Goal: Task Accomplishment & Management: Complete application form

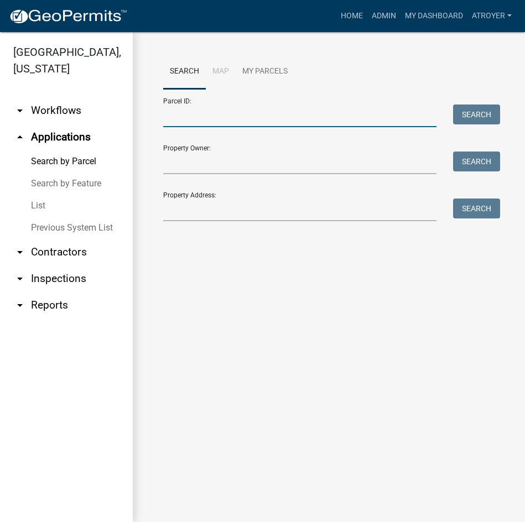
click at [267, 124] on input "Parcel ID:" at bounding box center [299, 116] width 273 height 23
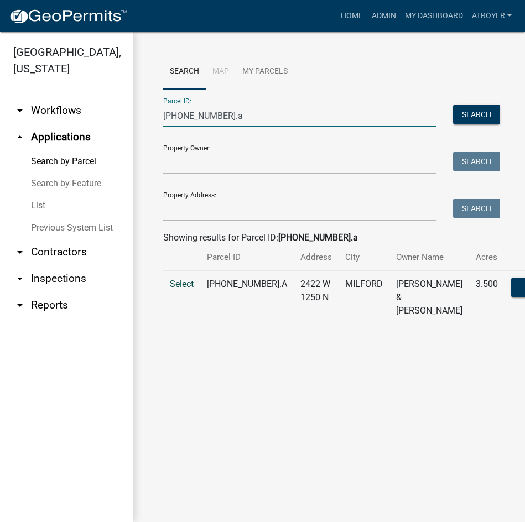
type input "[PHONE_NUMBER].a"
click at [182, 289] on span "Select" at bounding box center [182, 284] width 24 height 11
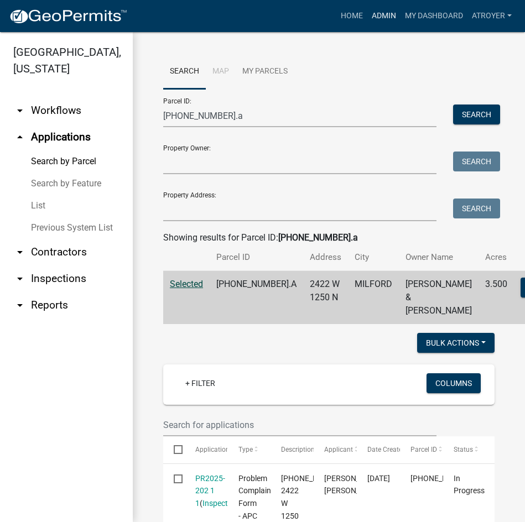
click at [382, 18] on link "Admin" at bounding box center [384, 16] width 33 height 21
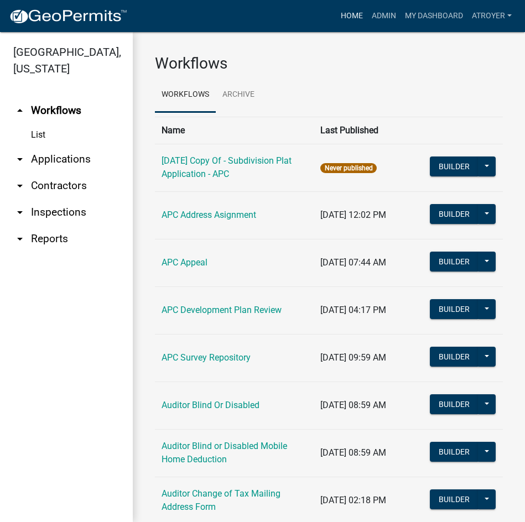
click at [350, 15] on link "Home" at bounding box center [352, 16] width 31 height 21
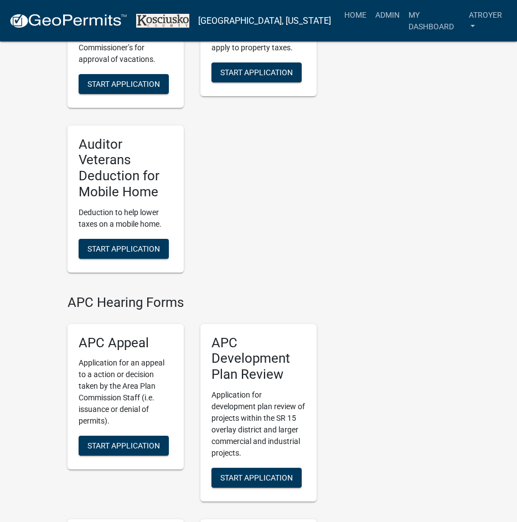
scroll to position [1993, 0]
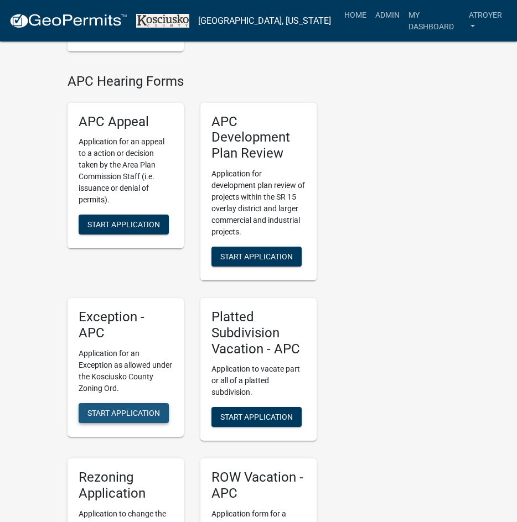
click at [117, 408] on span "Start Application" at bounding box center [123, 412] width 73 height 9
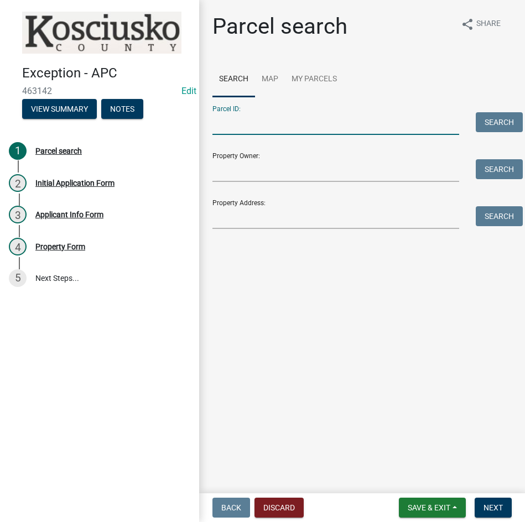
click at [347, 119] on input "Parcel ID:" at bounding box center [336, 123] width 247 height 23
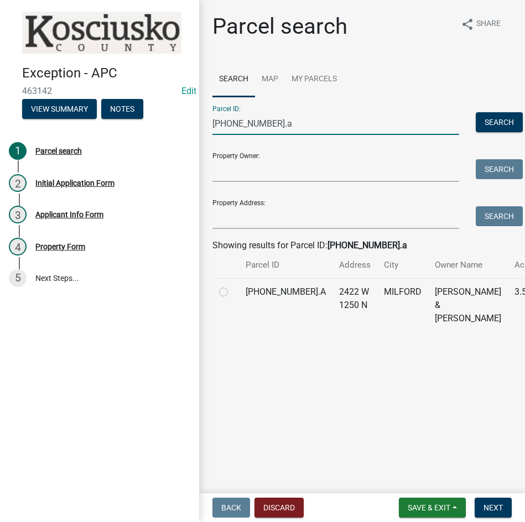
type input "[PHONE_NUMBER].a"
click at [232, 286] on label at bounding box center [232, 286] width 0 height 0
click at [232, 293] on input "radio" at bounding box center [235, 289] width 7 height 7
radio input "true"
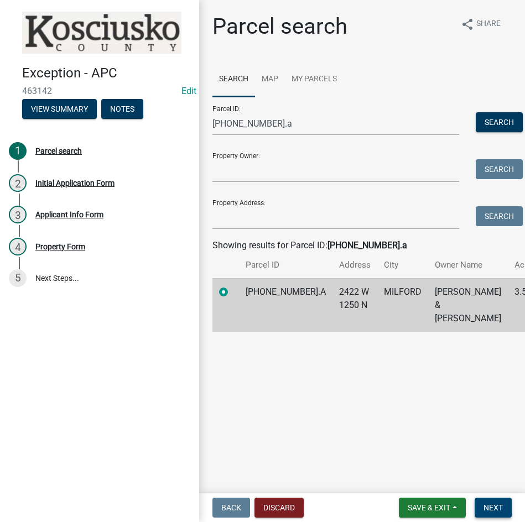
click at [489, 508] on span "Next" at bounding box center [493, 508] width 19 height 9
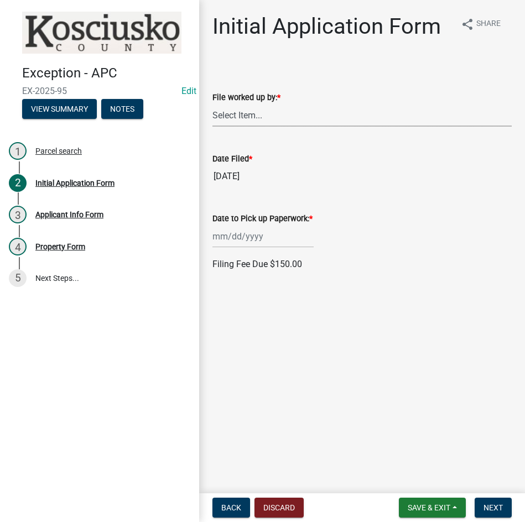
click at [282, 117] on select "Select Item... MMS LT AT CS [PERSON_NAME]" at bounding box center [362, 115] width 299 height 23
click at [213, 104] on select "Select Item... MMS LT AT CS [PERSON_NAME]" at bounding box center [362, 115] width 299 height 23
select select "d95389f4-ab5a-4603-9826-29cf73316391"
click at [287, 239] on div at bounding box center [263, 236] width 101 height 23
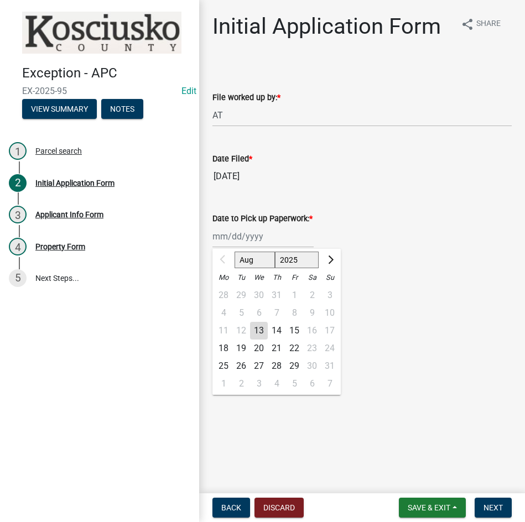
click at [223, 349] on div "18" at bounding box center [224, 349] width 18 height 18
type input "[DATE]"
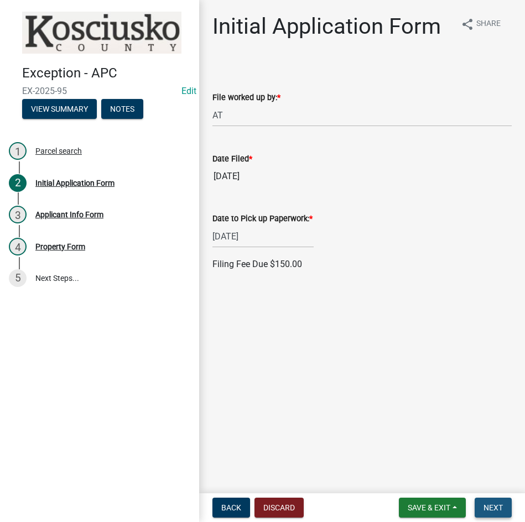
click at [492, 509] on span "Next" at bounding box center [493, 508] width 19 height 9
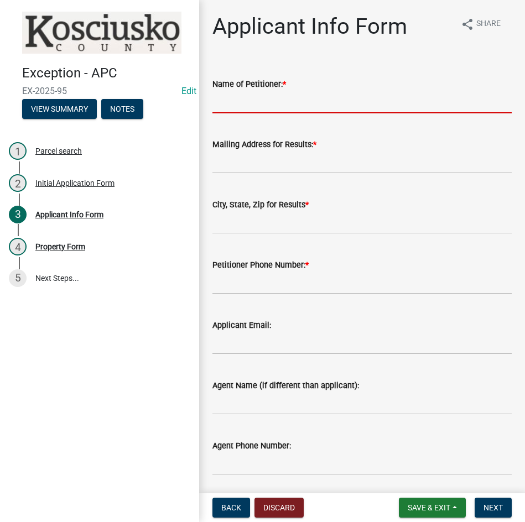
drag, startPoint x: 304, startPoint y: 100, endPoint x: 317, endPoint y: 111, distance: 17.2
click at [304, 100] on input "Name of Petitioner: *" at bounding box center [362, 102] width 299 height 23
type input "[PERSON_NAME]"
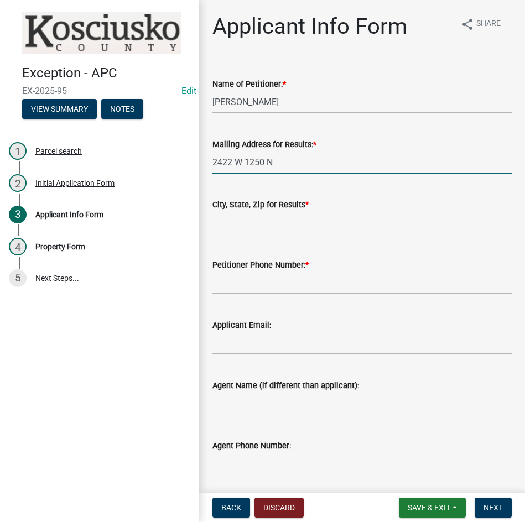
type input "2422 W 1250 N"
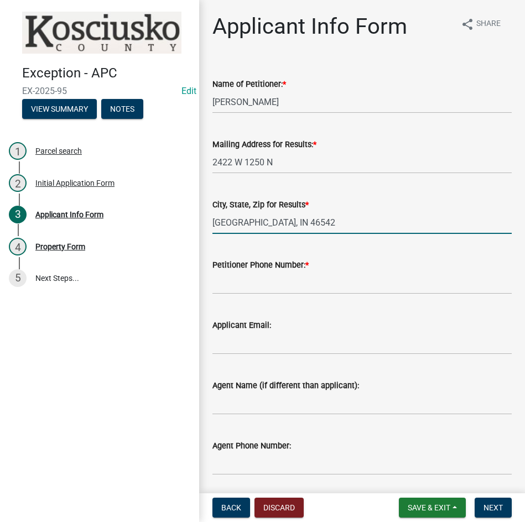
type input "[GEOGRAPHIC_DATA], IN 46542"
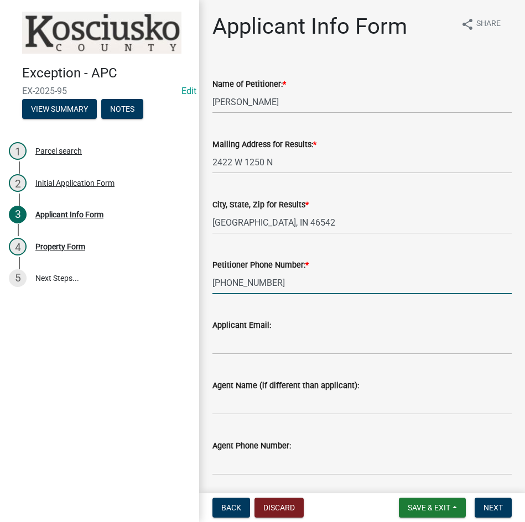
type input "[PHONE_NUMBER]"
click at [408, 506] on span "Save & Exit" at bounding box center [429, 508] width 43 height 9
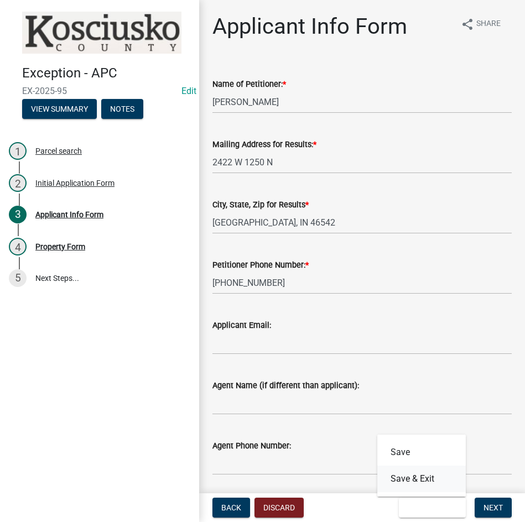
click at [407, 479] on button "Save & Exit" at bounding box center [421, 479] width 89 height 27
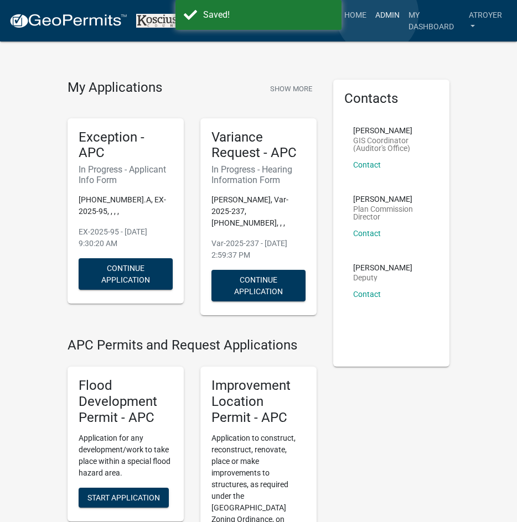
click at [377, 14] on link "Admin" at bounding box center [387, 14] width 33 height 21
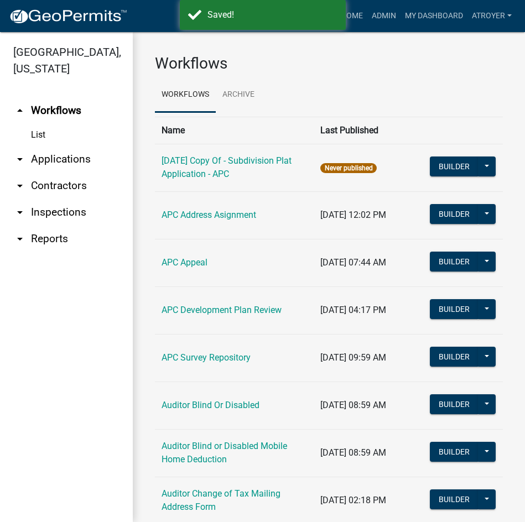
click at [51, 161] on link "arrow_drop_down Applications" at bounding box center [66, 159] width 133 height 27
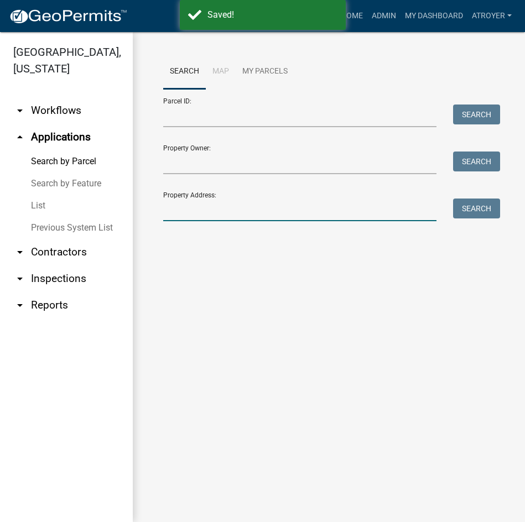
click at [244, 213] on input "Property Address:" at bounding box center [299, 210] width 273 height 23
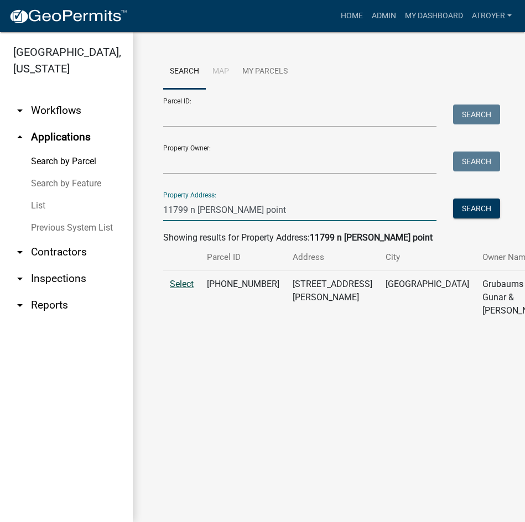
type input "11799 n [PERSON_NAME] point"
click at [179, 289] on span "Select" at bounding box center [182, 284] width 24 height 11
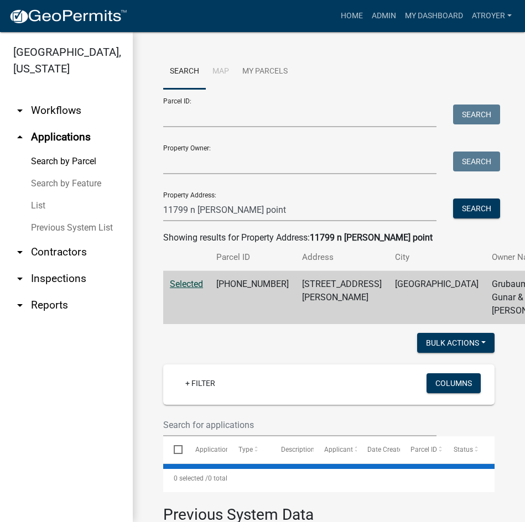
scroll to position [111, 0]
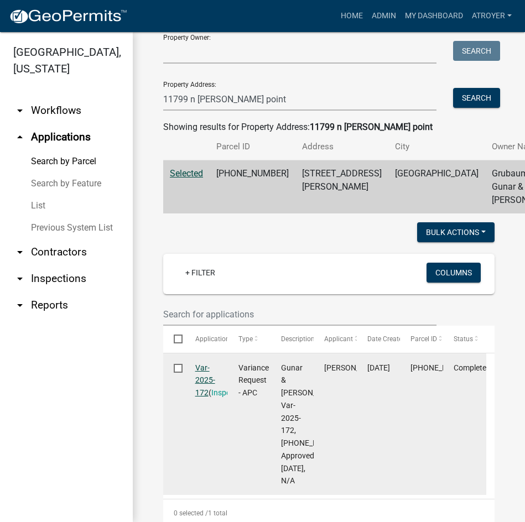
click at [204, 398] on link "Var-2025-172" at bounding box center [205, 381] width 20 height 34
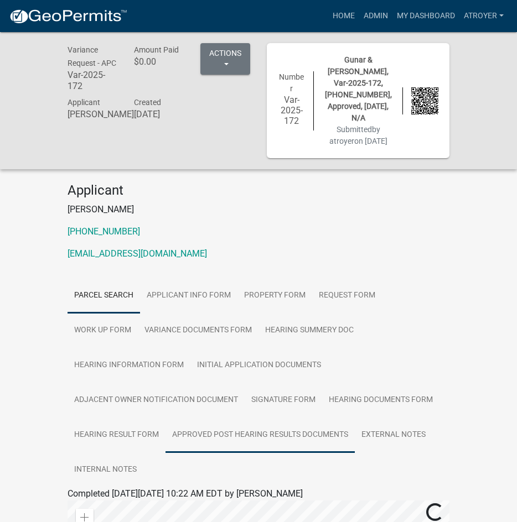
click at [261, 423] on link "Approved Post Hearing Results Documents" at bounding box center [259, 435] width 189 height 35
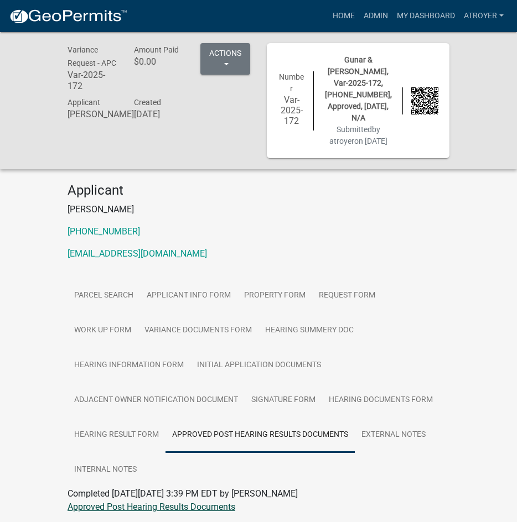
click at [217, 502] on link "Approved Post Hearing Results Documents" at bounding box center [152, 507] width 168 height 11
click at [368, 13] on link "Admin" at bounding box center [375, 16] width 33 height 21
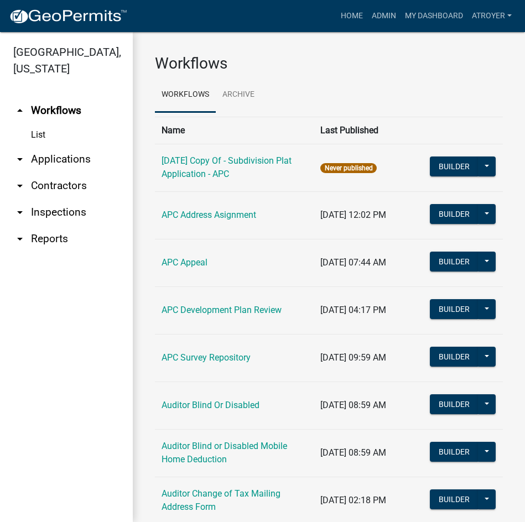
click at [62, 158] on link "arrow_drop_down Applications" at bounding box center [66, 159] width 133 height 27
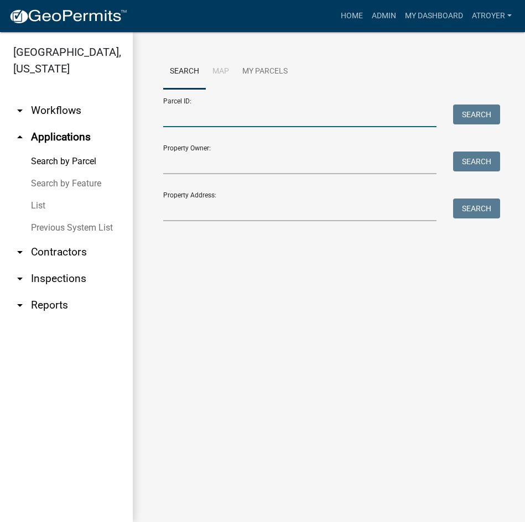
click at [230, 115] on input "Parcel ID:" at bounding box center [299, 116] width 273 height 23
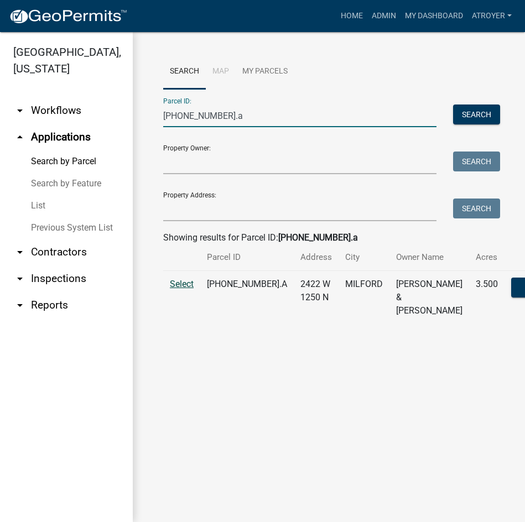
type input "[PHONE_NUMBER].a"
click at [183, 289] on span "Select" at bounding box center [182, 284] width 24 height 11
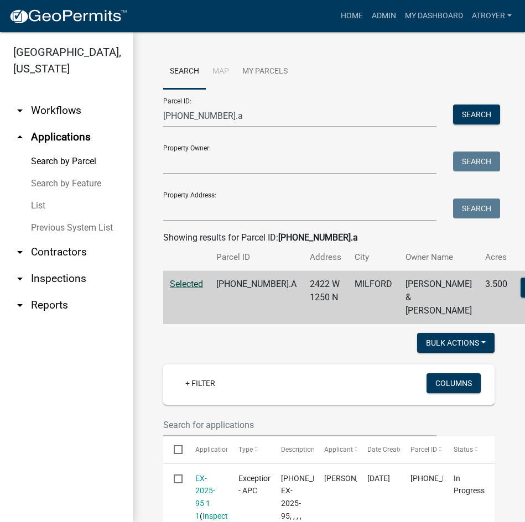
scroll to position [166, 0]
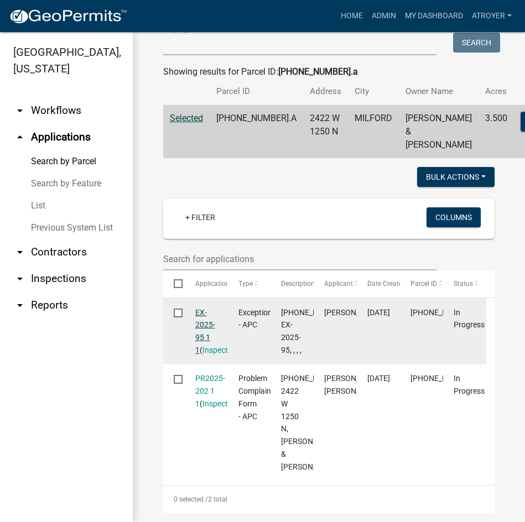
click at [201, 322] on link "EX-2025-95 1 1" at bounding box center [205, 331] width 20 height 46
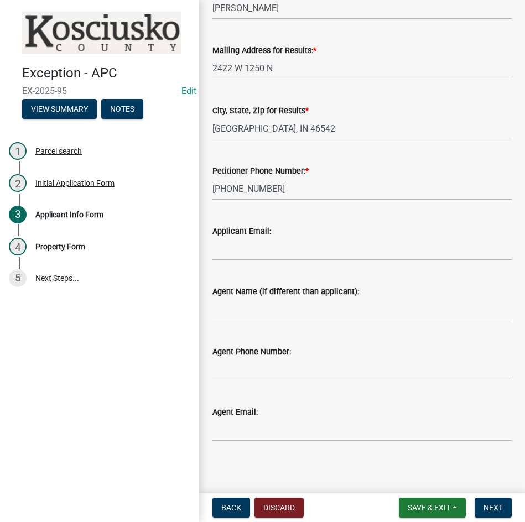
scroll to position [99, 0]
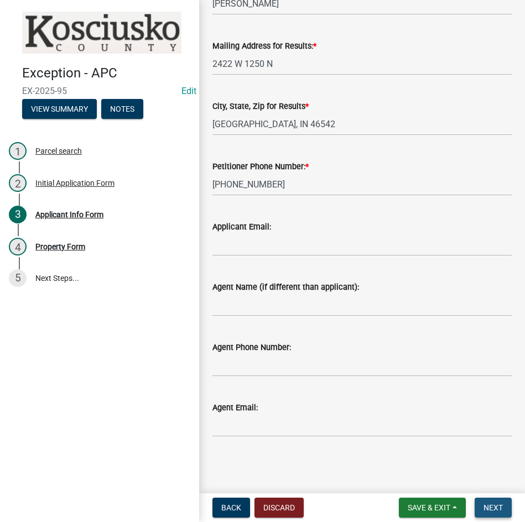
click at [491, 508] on span "Next" at bounding box center [493, 508] width 19 height 9
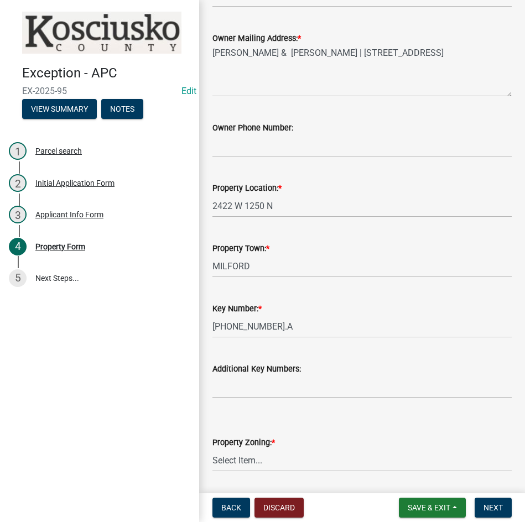
scroll to position [111, 0]
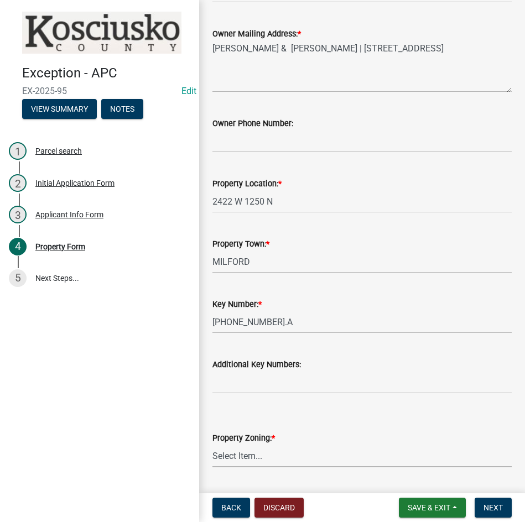
click at [324, 460] on select "Select Item... Agricultural Agricultural 2 Commercial Environmental Industrial …" at bounding box center [362, 456] width 299 height 23
click at [213, 445] on select "Select Item... Agricultural Agricultural 2 Commercial Environmental Industrial …" at bounding box center [362, 456] width 299 height 23
select select "ea119d11-e52e-4559-b746-af06211fe819"
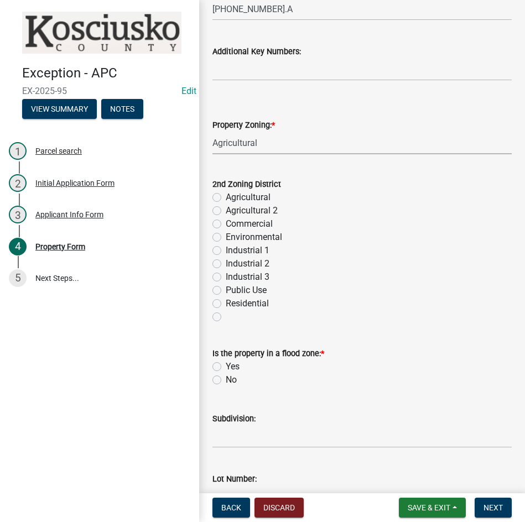
scroll to position [443, 0]
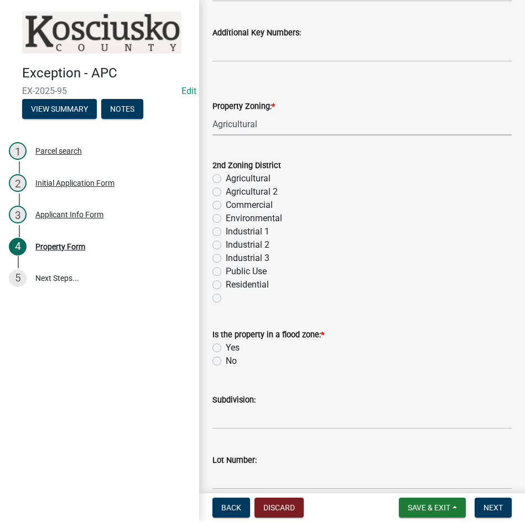
click at [226, 363] on label "No" at bounding box center [231, 361] width 11 height 13
click at [226, 362] on input "No" at bounding box center [229, 358] width 7 height 7
radio input "true"
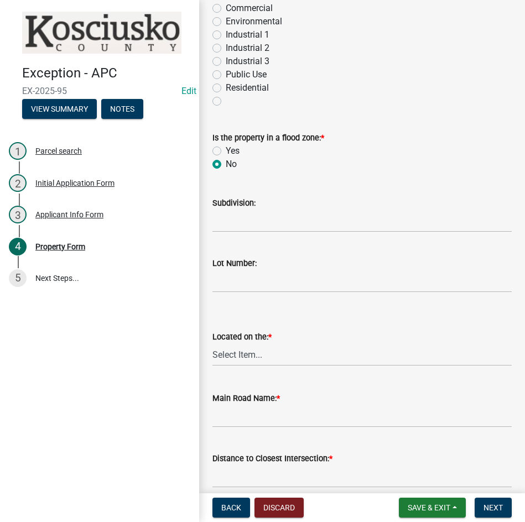
scroll to position [664, 0]
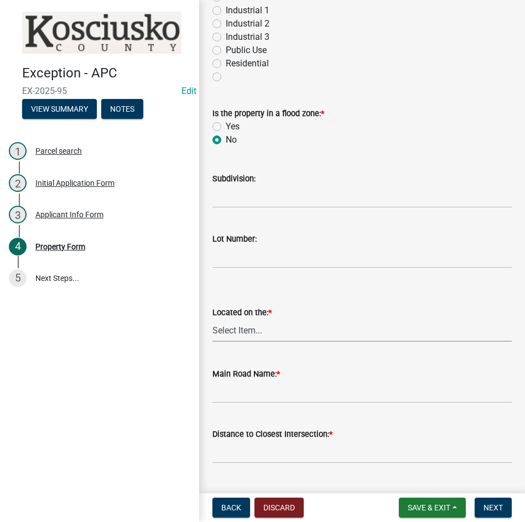
click at [262, 333] on select "Select Item... N NE NW E S SE SW W" at bounding box center [362, 330] width 299 height 23
click at [213, 319] on select "Select Item... N NE NW E S SE SW W" at bounding box center [362, 330] width 299 height 23
select select "fd9ce8ad-1a15-40a3-baa4-1d2fcbc16e1e"
click at [257, 392] on input "Main Road Name: *" at bounding box center [362, 392] width 299 height 23
type input "1250 N"
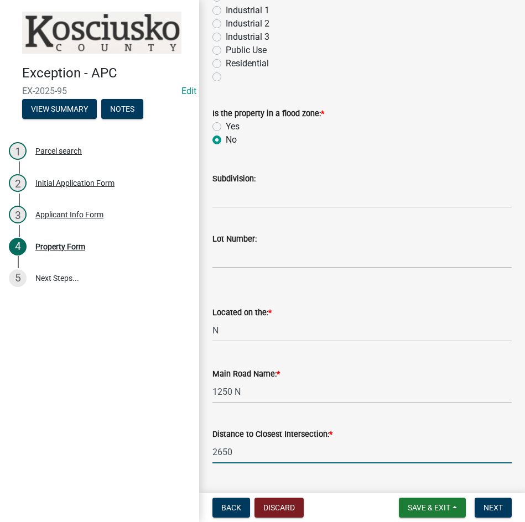
type input "2650"
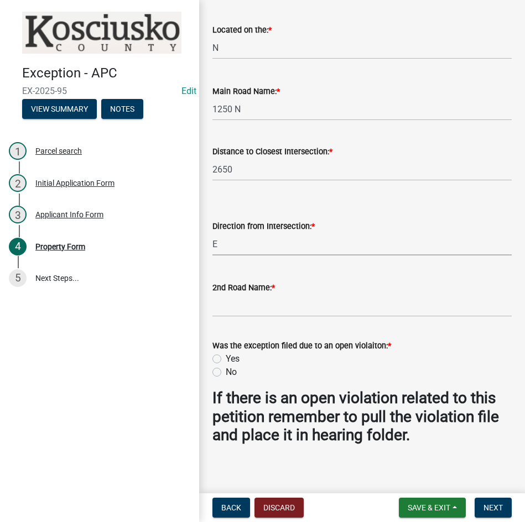
select select "4176fecb-d316-4212-8a07-a2c2b108a9ea"
type input "300 W"
click at [226, 361] on label "Yes" at bounding box center [233, 359] width 14 height 13
click at [226, 360] on input "Yes" at bounding box center [229, 356] width 7 height 7
radio input "true"
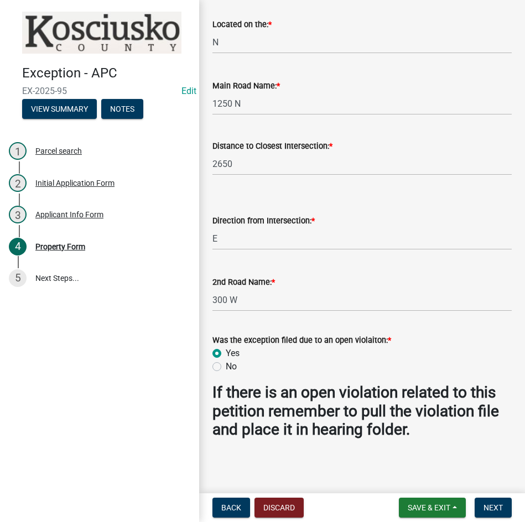
scroll to position [955, 0]
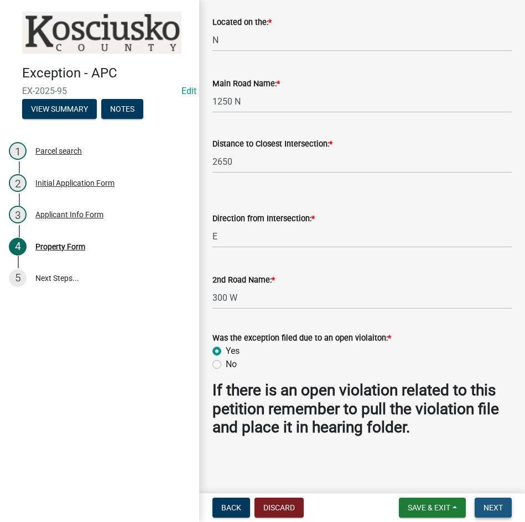
drag, startPoint x: 485, startPoint y: 507, endPoint x: 486, endPoint y: 497, distance: 10.0
click at [486, 497] on nav "Back Discard Save & Exit Save Save & Exit Next" at bounding box center [362, 508] width 326 height 29
click at [491, 509] on span "Next" at bounding box center [493, 508] width 19 height 9
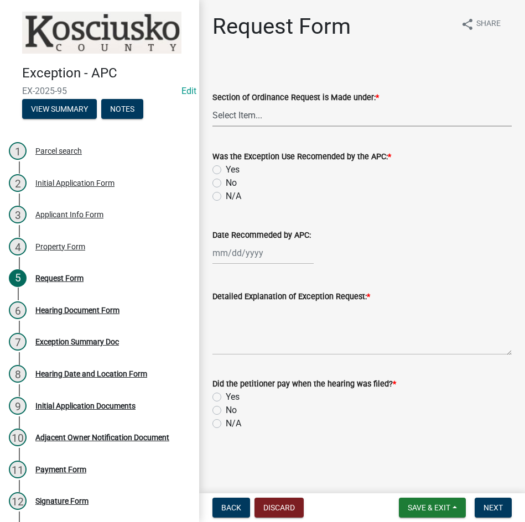
click at [299, 113] on select "Select Item... 2.14 Table A 3.5 Acc. No Res. 3.5 Table D Acc. Bldg. Size 3.21 H…" at bounding box center [362, 115] width 299 height 23
click at [213, 104] on select "Select Item... 2.14 Table A 3.5 Acc. No Res. 3.5 Table D Acc. Bldg. Size 3.21 H…" at bounding box center [362, 115] width 299 height 23
select select "7d7a1c2c-a1e9-45cd-abee-9fc0d9f64134"
click at [226, 195] on label "N/A" at bounding box center [233, 196] width 15 height 13
click at [226, 195] on input "N/A" at bounding box center [229, 193] width 7 height 7
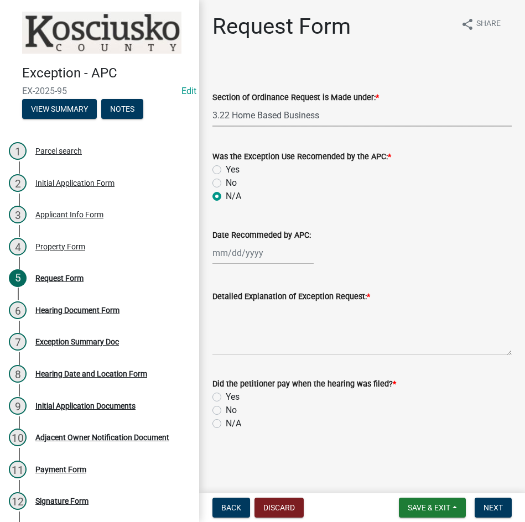
radio input "true"
click at [288, 327] on textarea "Detailed Explanation of Exception Request: *" at bounding box center [362, 329] width 299 height 52
type textarea "Allow a Home Based Business (Construction Business)"
click at [219, 405] on div "No" at bounding box center [362, 410] width 299 height 13
click at [222, 403] on div "Yes" at bounding box center [362, 397] width 299 height 13
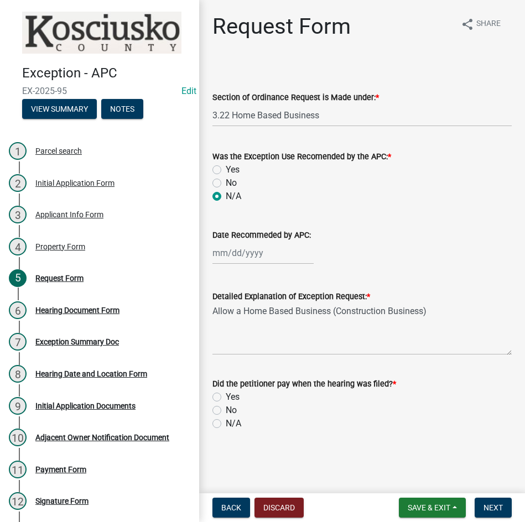
click at [226, 400] on label "Yes" at bounding box center [233, 397] width 14 height 13
click at [226, 398] on input "Yes" at bounding box center [229, 394] width 7 height 7
radio input "true"
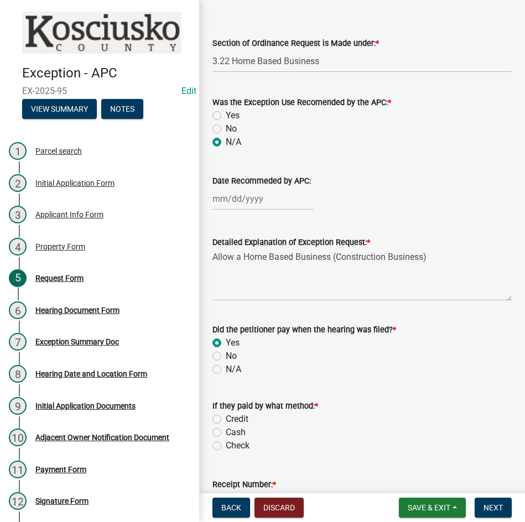
scroll to position [131, 0]
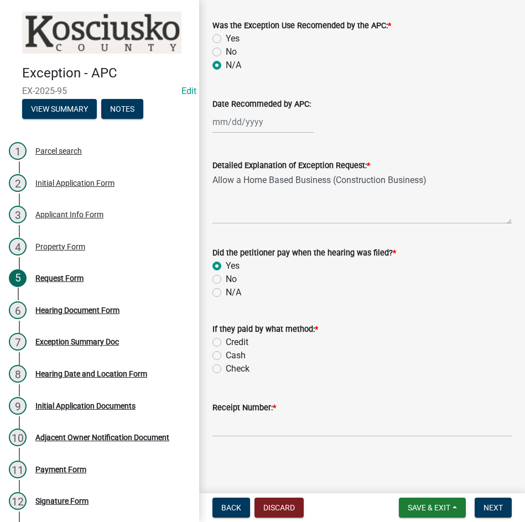
click at [226, 346] on label "Credit" at bounding box center [237, 342] width 23 height 13
click at [226, 343] on input "Credit" at bounding box center [229, 339] width 7 height 7
radio input "true"
click at [335, 426] on input "Receipt Number: *" at bounding box center [362, 426] width 299 height 23
type input "14788335"
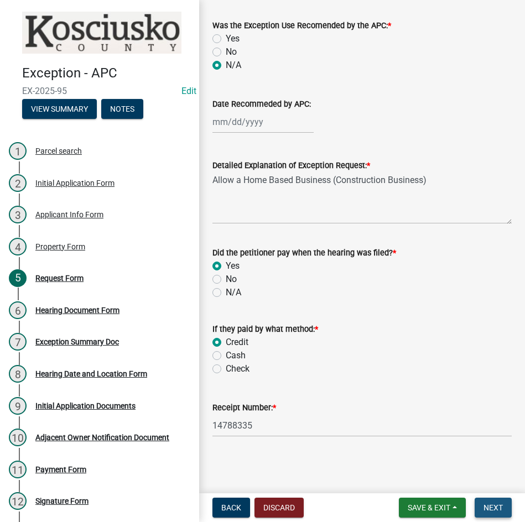
click at [487, 504] on span "Next" at bounding box center [493, 508] width 19 height 9
